Goal: Transaction & Acquisition: Purchase product/service

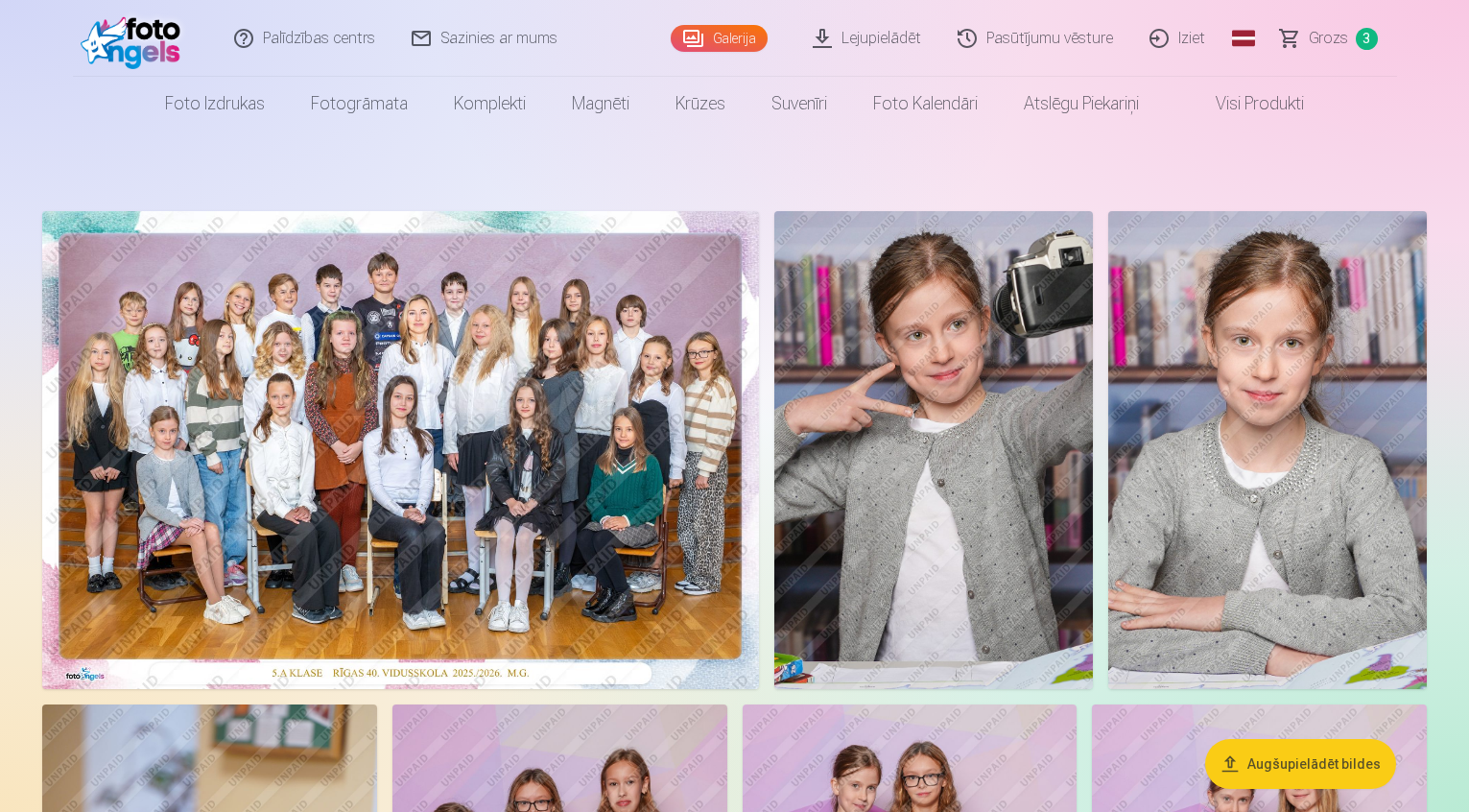
click at [1328, 39] on span "Grozs" at bounding box center [1329, 39] width 40 height 23
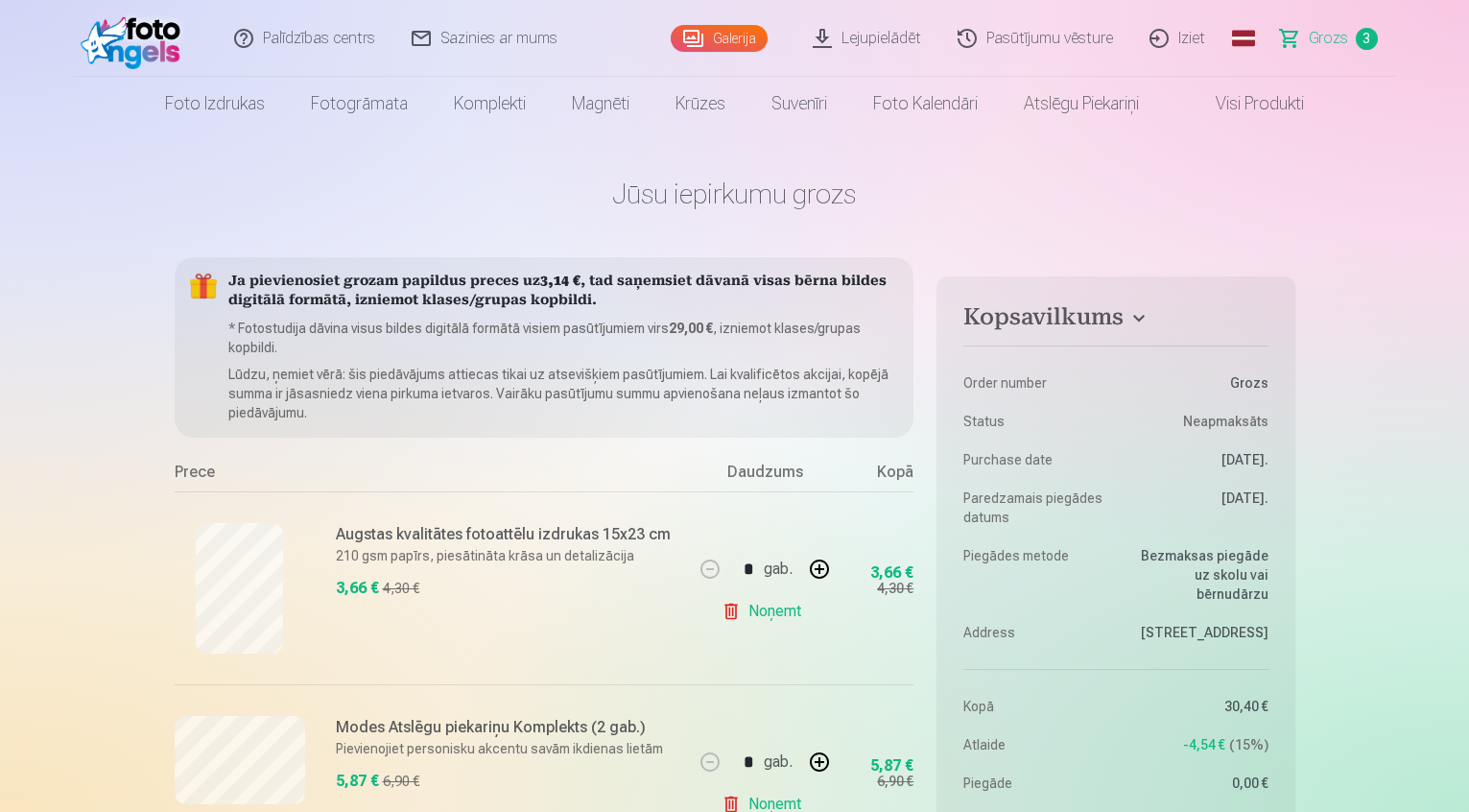
click at [1195, 40] on link "Iziet" at bounding box center [1178, 38] width 92 height 76
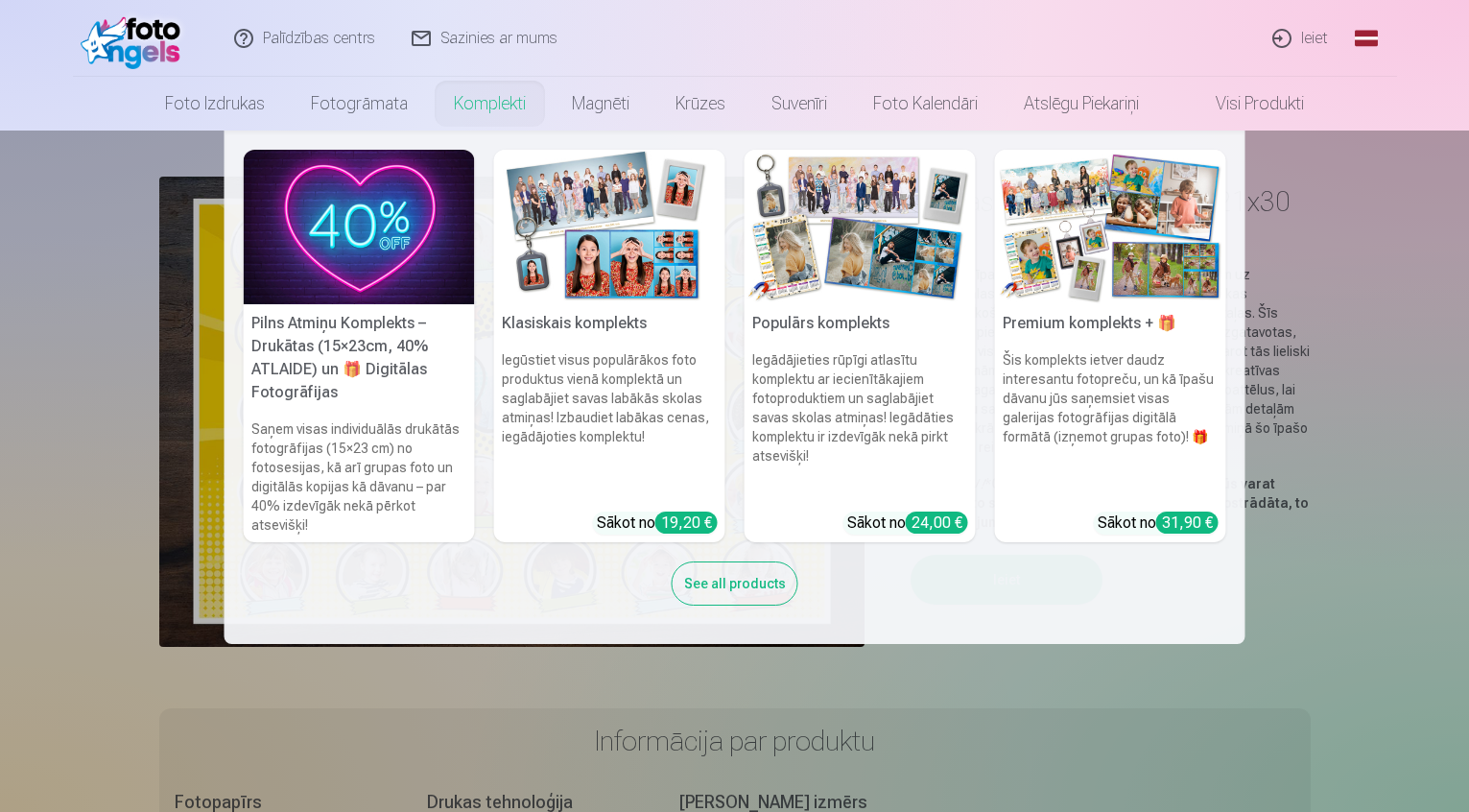
click at [25, 568] on nav "Pilns Atmiņu Komplekts – Drukātas (15×23cm, 40% ATLAIDE) un 🎁 Digitālas Fotogrā…" at bounding box center [734, 387] width 1469 height 513
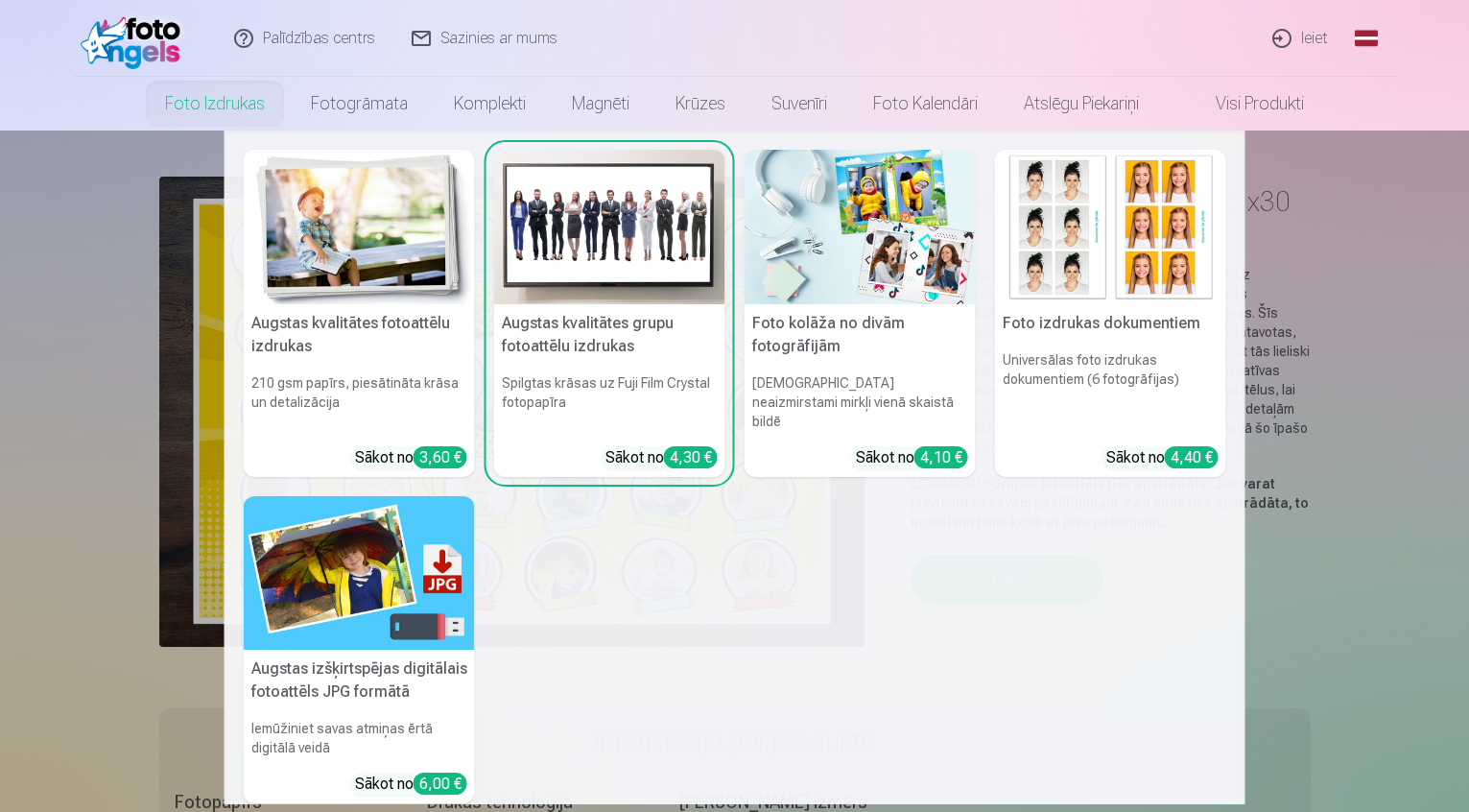
click at [166, 97] on link "Foto izdrukas" at bounding box center [215, 103] width 146 height 54
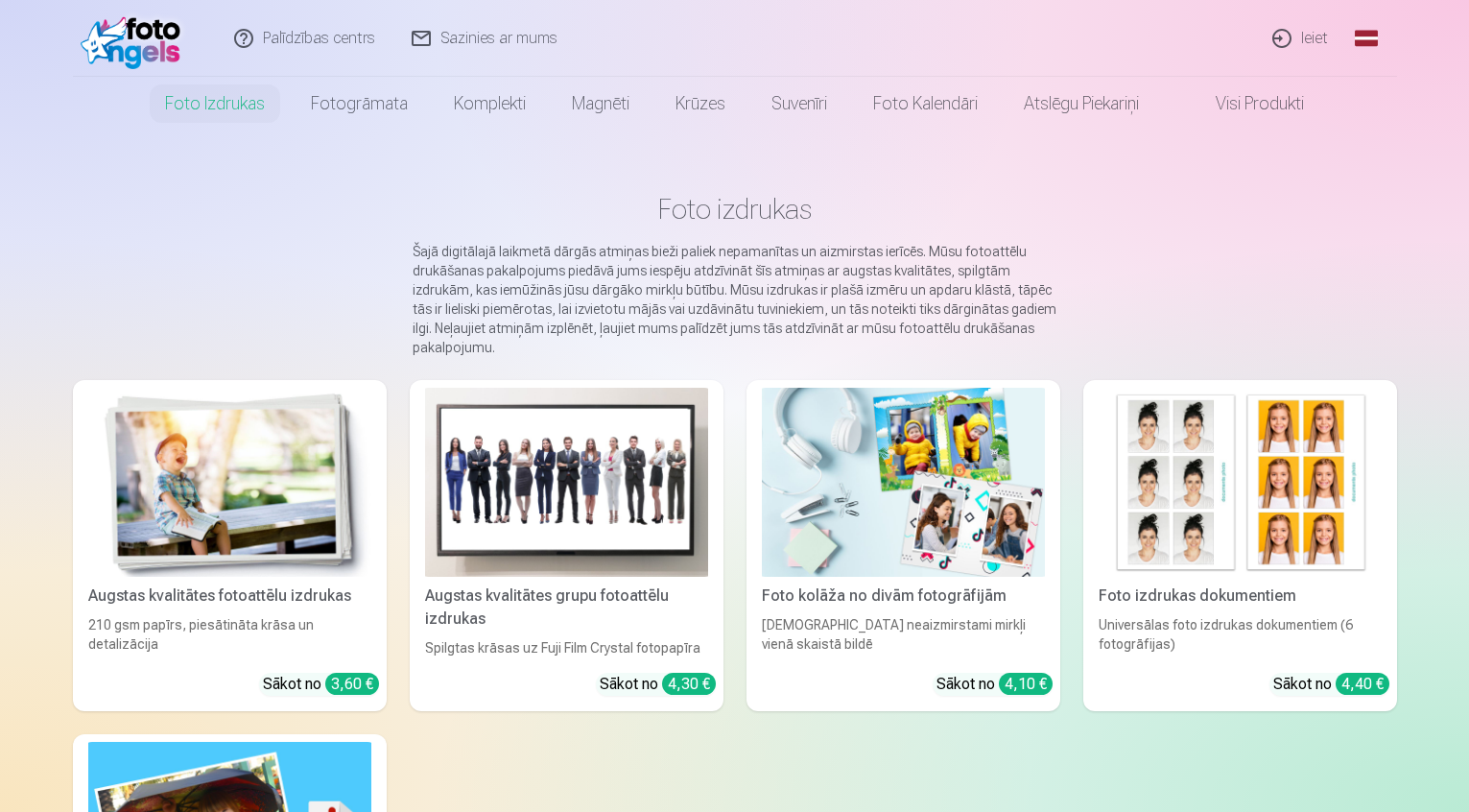
click at [1315, 46] on link "Ieiet" at bounding box center [1301, 38] width 92 height 76
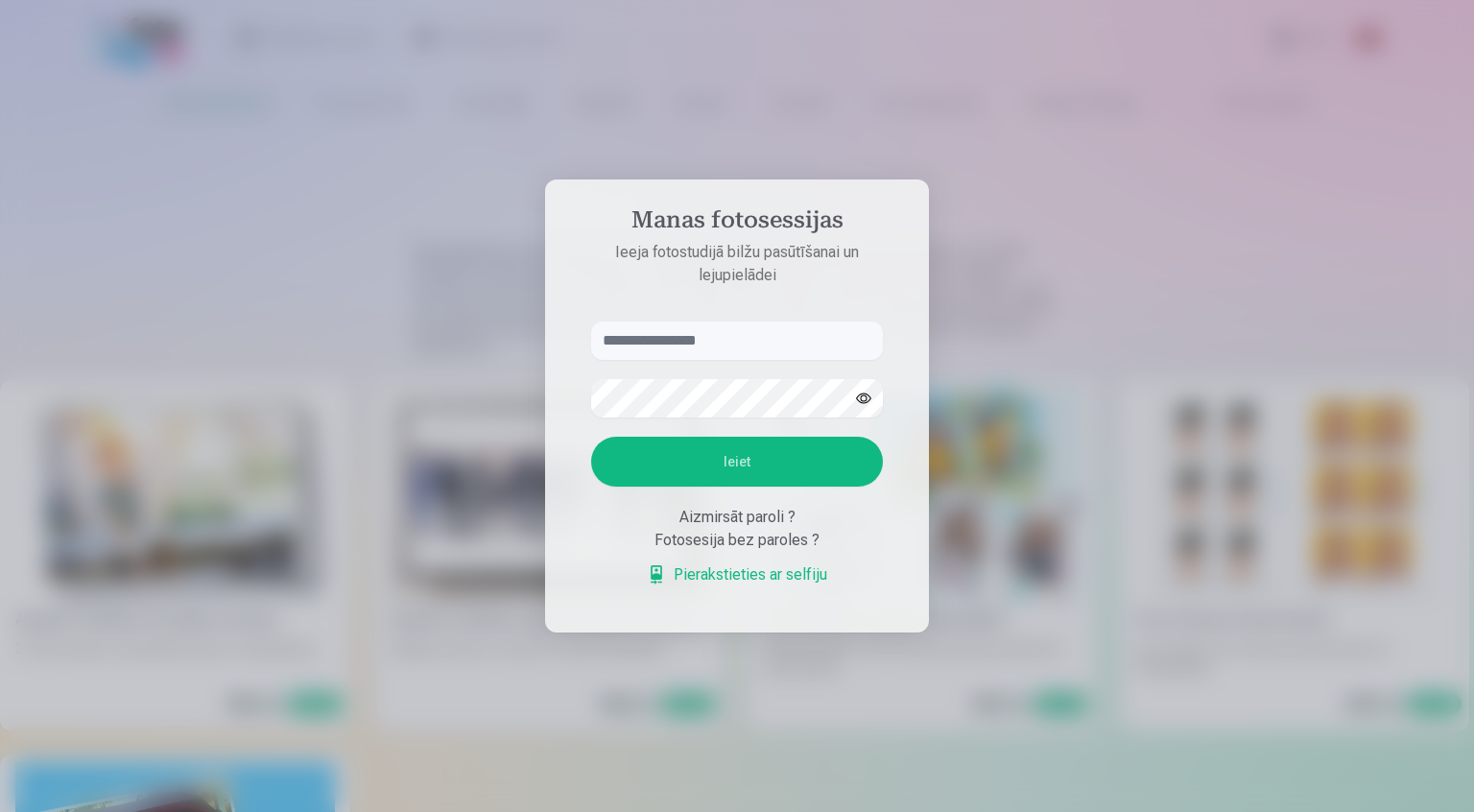
click at [676, 333] on input "text" at bounding box center [737, 340] width 292 height 39
